Goal: Find specific page/section: Find specific page/section

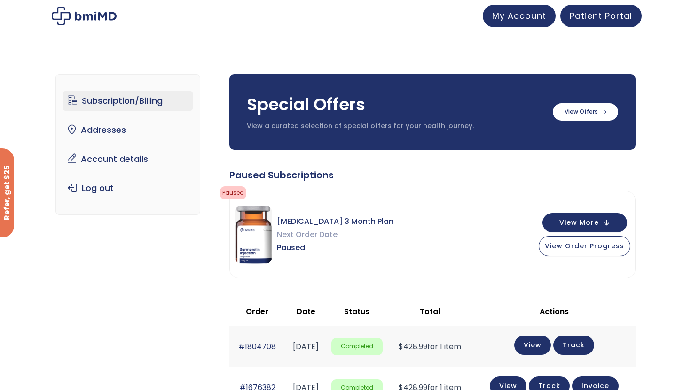
click at [82, 20] on img at bounding box center [84, 16] width 65 height 19
click at [611, 214] on button "View More" at bounding box center [584, 221] width 85 height 19
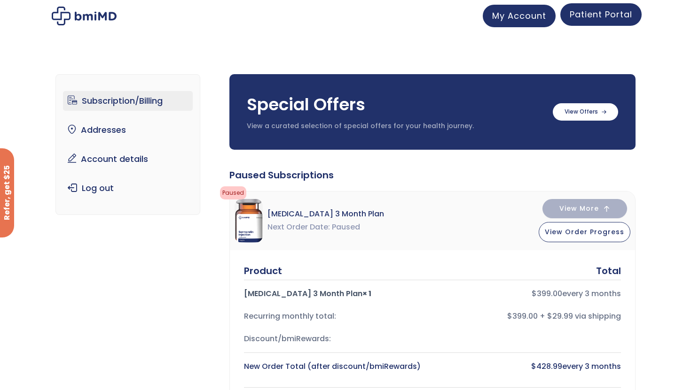
click at [617, 11] on span "Patient Portal" at bounding box center [600, 14] width 62 height 12
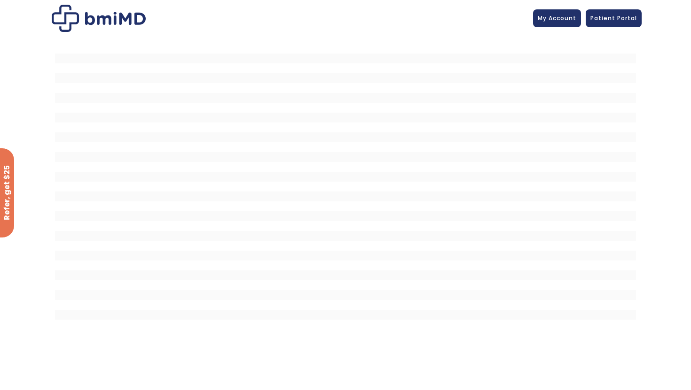
click at [142, 22] on img at bounding box center [99, 18] width 94 height 27
